Goal: Information Seeking & Learning: Learn about a topic

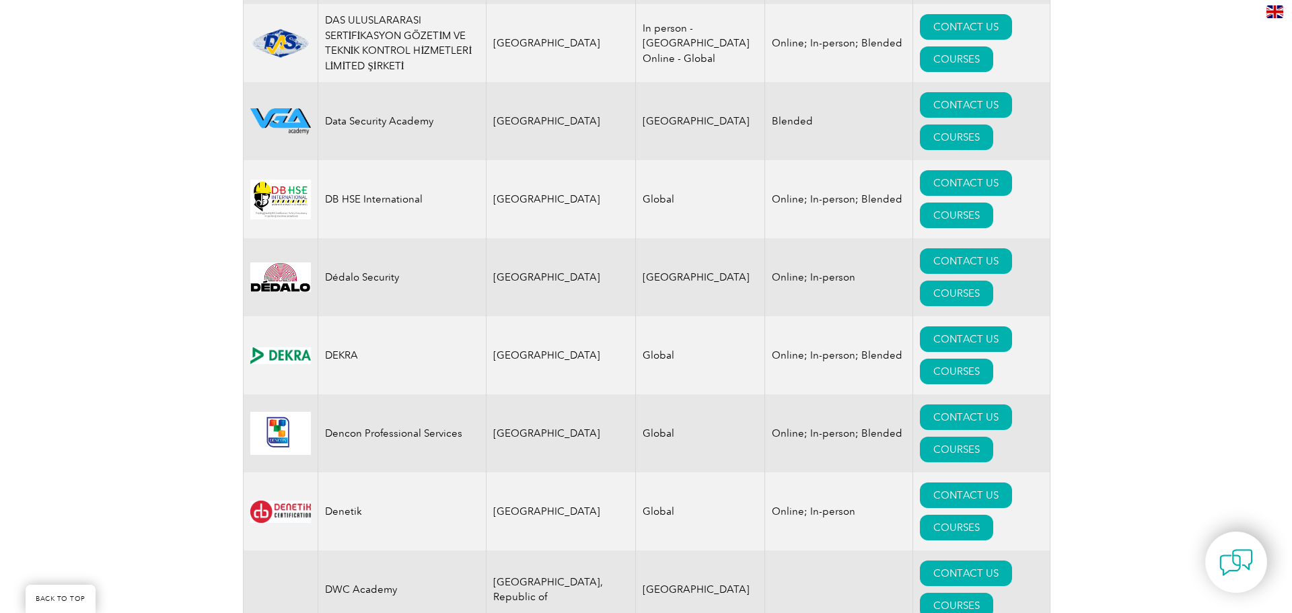
scroll to position [5585, 0]
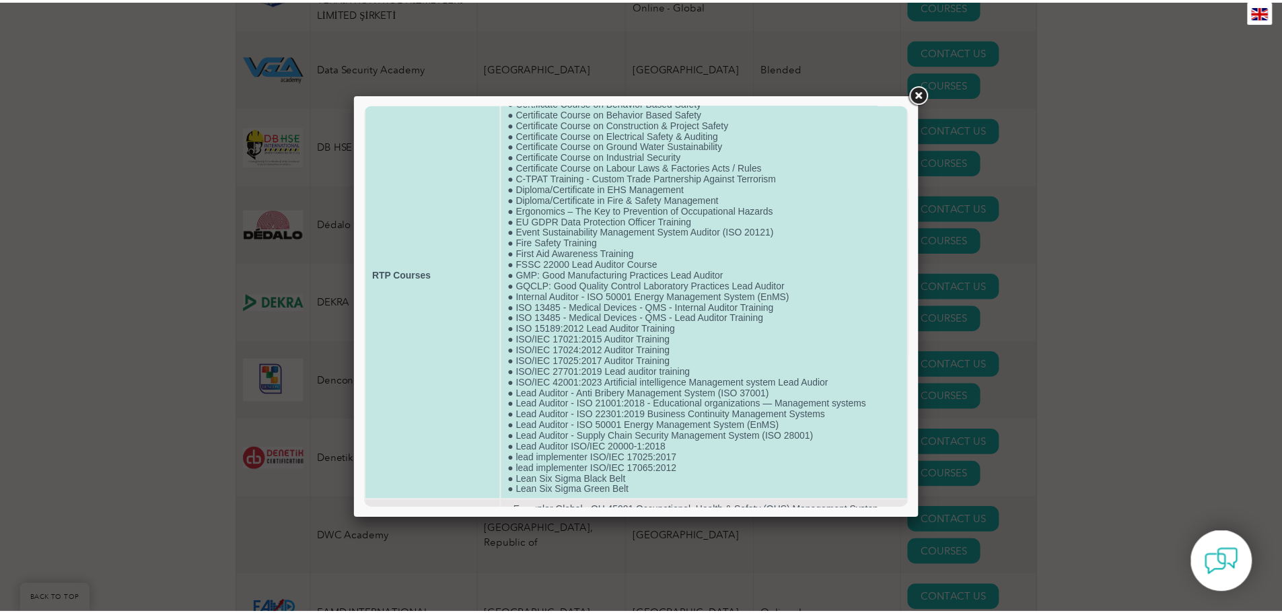
scroll to position [178, 0]
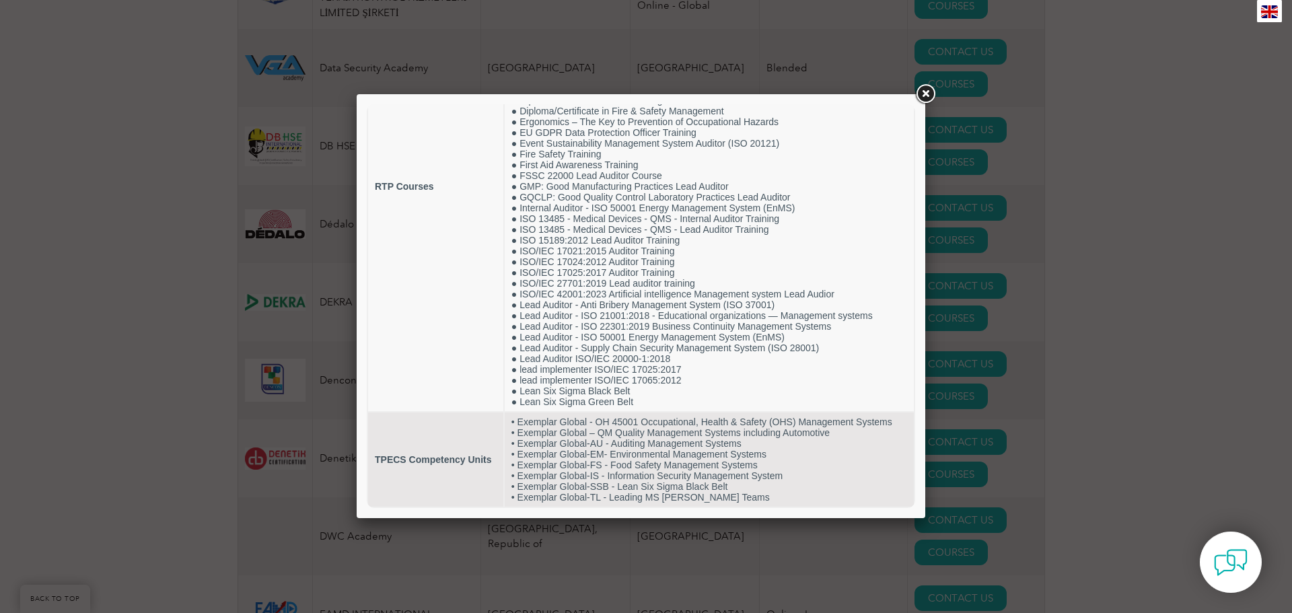
click at [927, 96] on link at bounding box center [925, 94] width 24 height 24
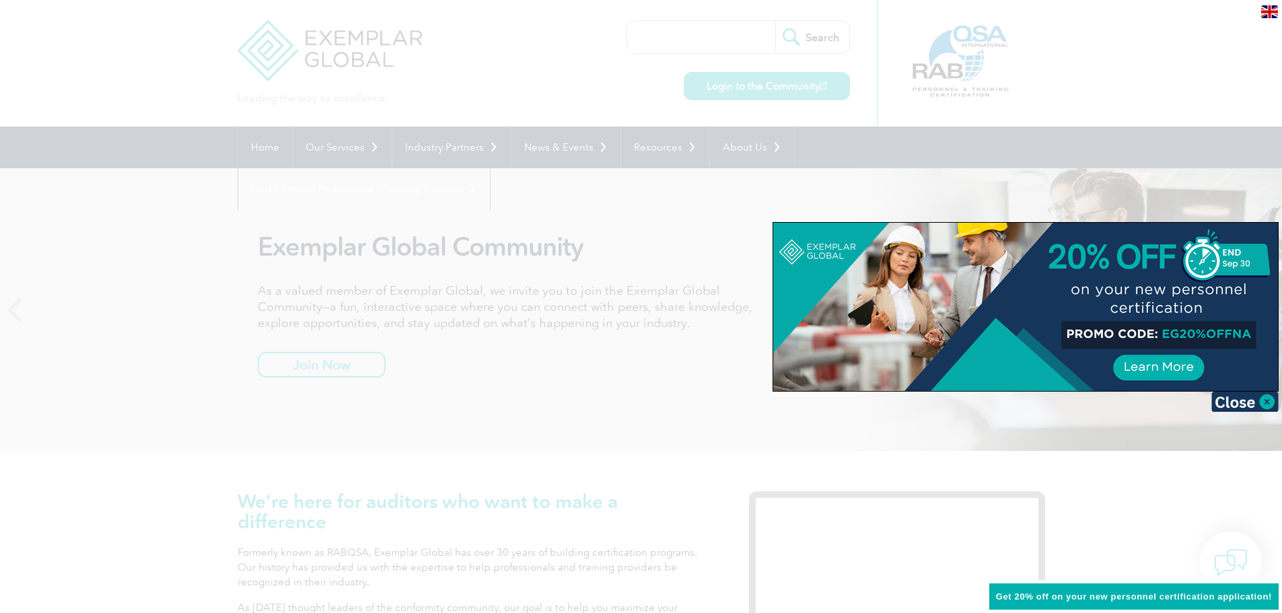
click at [360, 128] on div at bounding box center [641, 306] width 1282 height 613
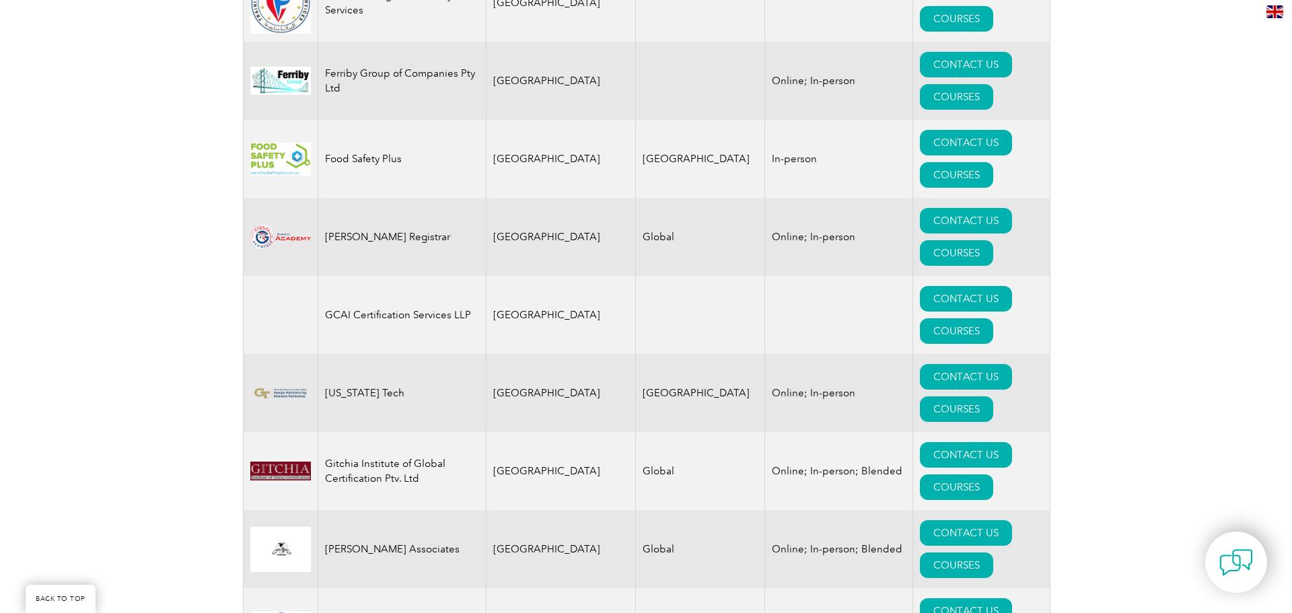
scroll to position [7469, 0]
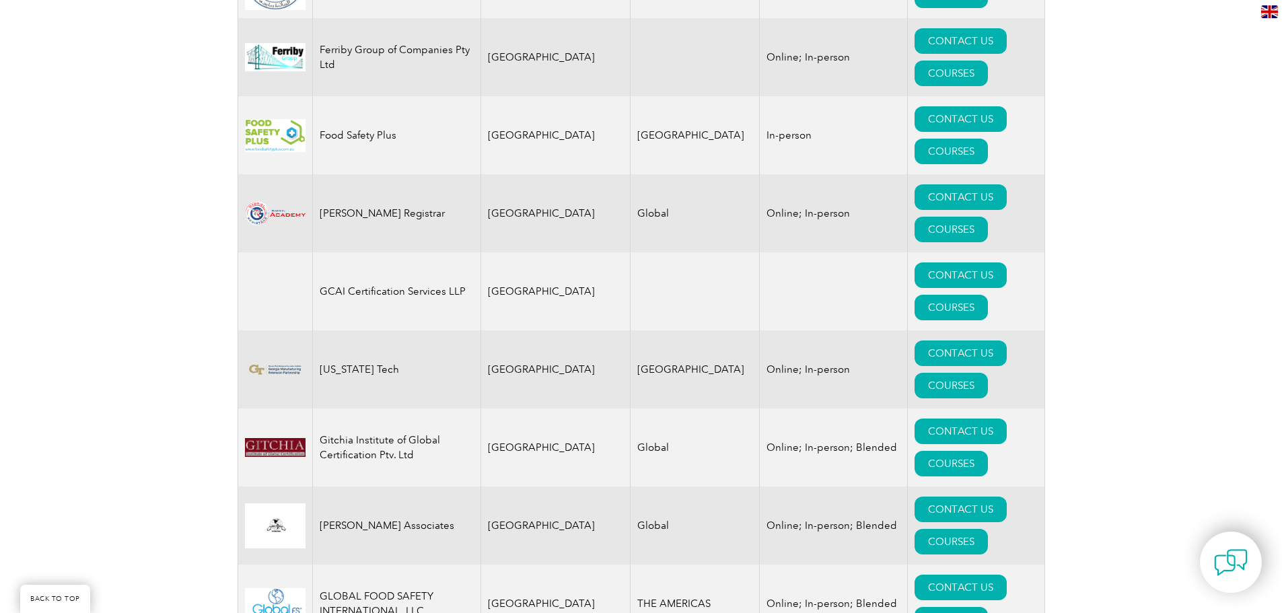
drag, startPoint x: 307, startPoint y: 439, endPoint x: 1015, endPoint y: 431, distance: 708.6
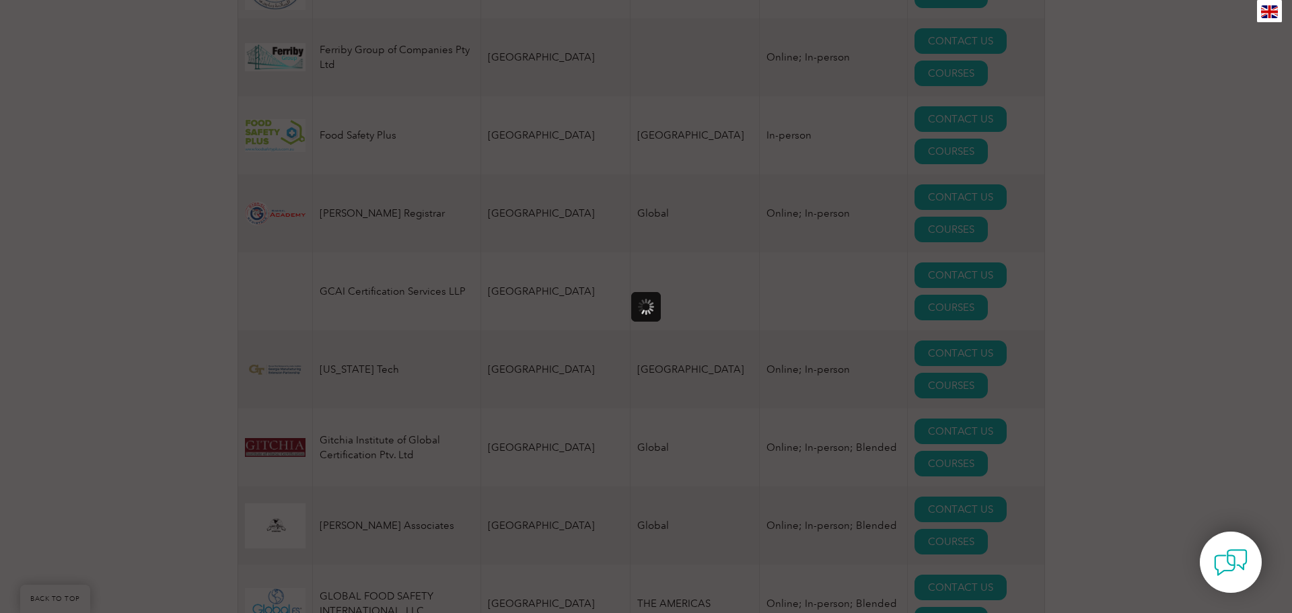
click at [1011, 283] on div at bounding box center [646, 306] width 1292 height 613
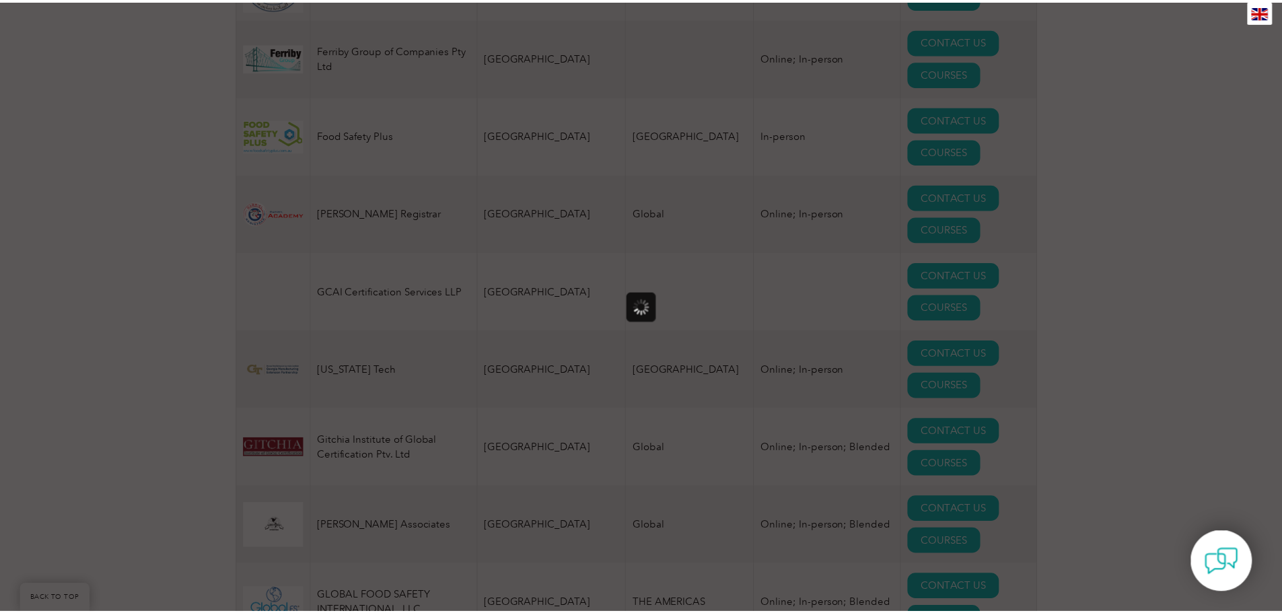
scroll to position [0, 0]
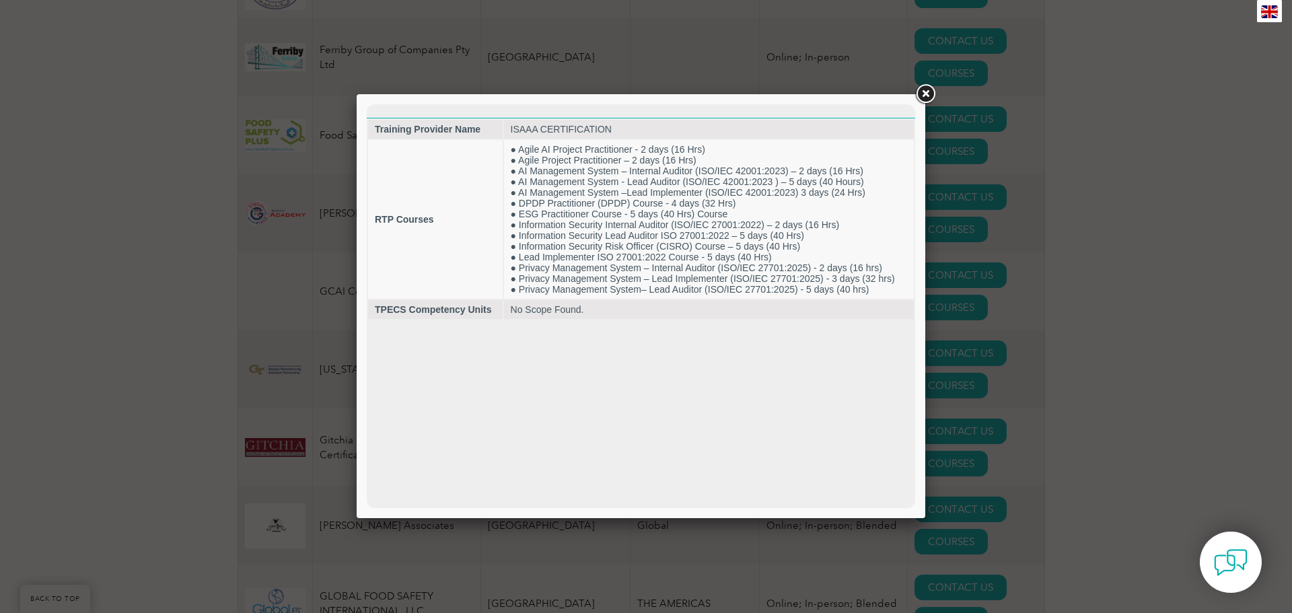
click at [932, 92] on link at bounding box center [925, 94] width 24 height 24
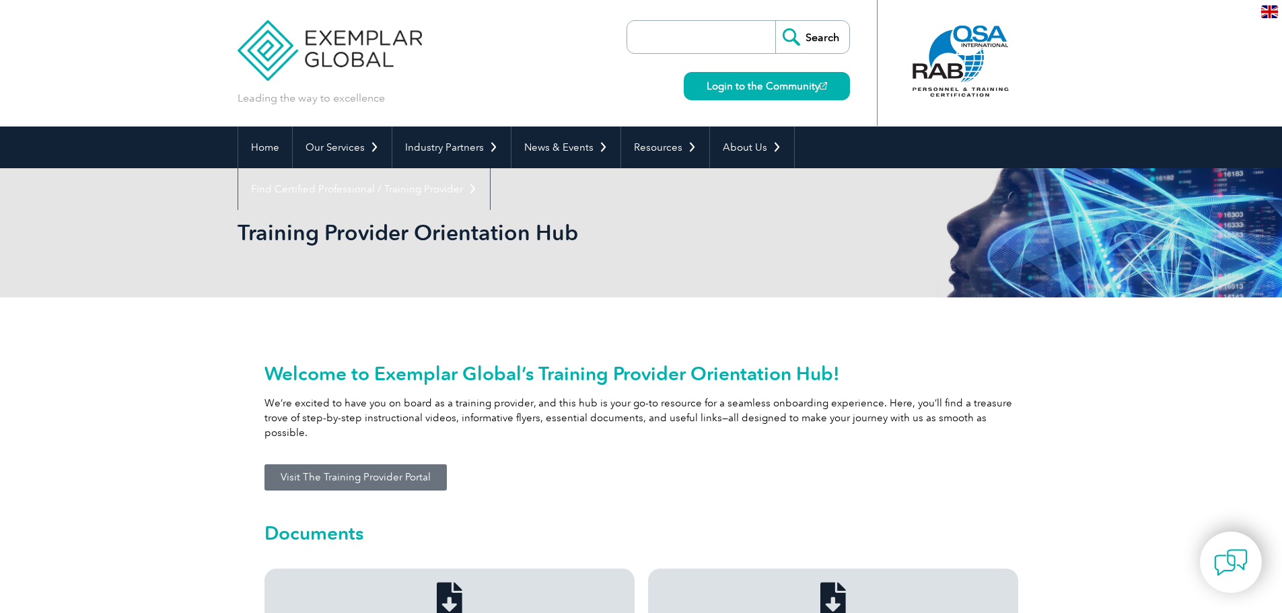
click at [828, 260] on div "Training Provider Orientation Hub" at bounding box center [641, 232] width 807 height 129
